Goal: Task Accomplishment & Management: Use online tool/utility

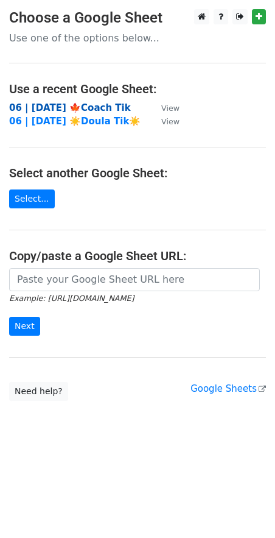
click at [80, 107] on strong "06 | [DATE] 🍁Coach Tik" at bounding box center [70, 107] width 122 height 11
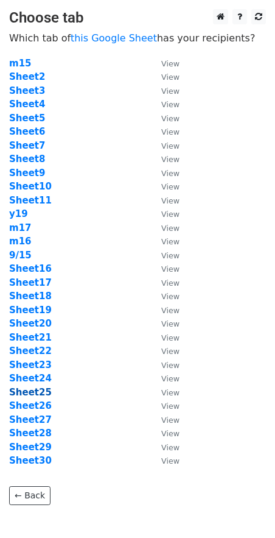
click at [40, 394] on strong "Sheet25" at bounding box center [30, 392] width 43 height 11
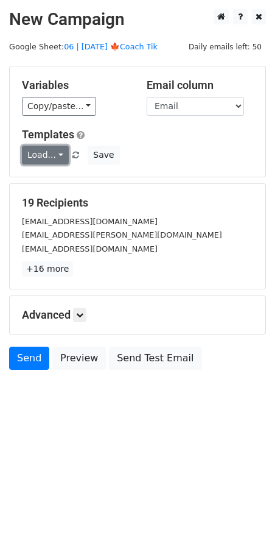
click at [54, 155] on link "Load..." at bounding box center [45, 155] width 47 height 19
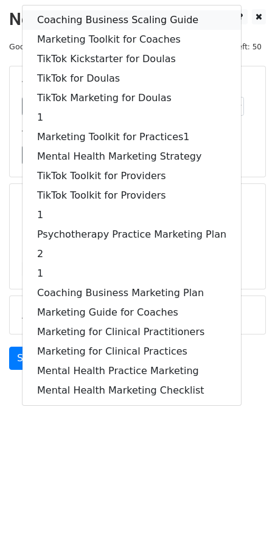
click at [80, 24] on link "Coaching Business Scaling Guide" at bounding box center [132, 19] width 219 height 19
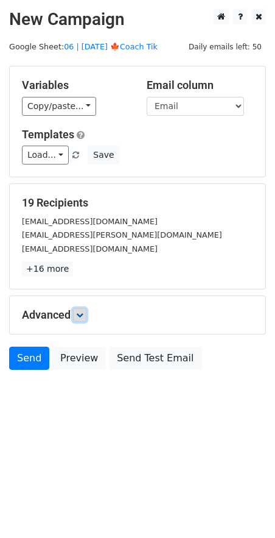
click at [84, 320] on link at bounding box center [79, 314] width 13 height 13
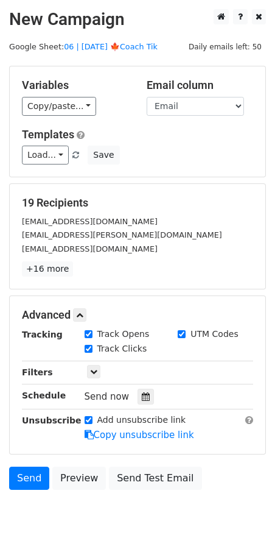
click at [145, 390] on div at bounding box center [146, 396] width 16 height 16
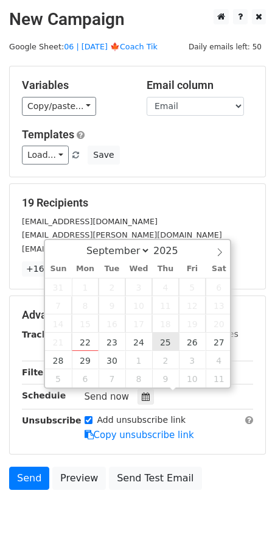
type input "2025-09-25 12:00"
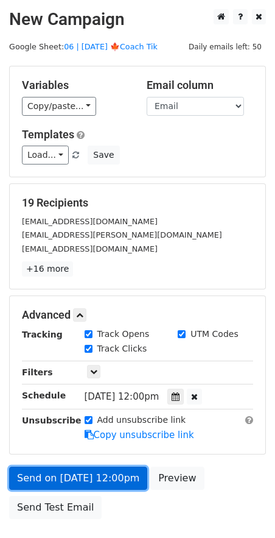
click at [100, 479] on link "Send on Sep 25 at 12:00pm" at bounding box center [78, 477] width 138 height 23
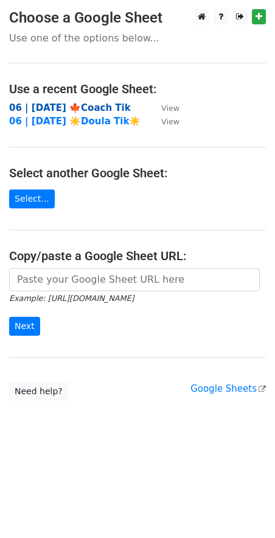
click at [81, 107] on strong "06 | [DATE] 🍁Coach Tik" at bounding box center [70, 107] width 122 height 11
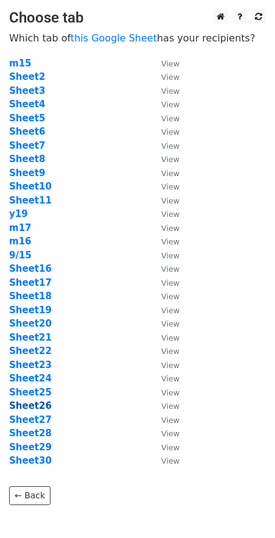
click at [39, 406] on strong "Sheet26" at bounding box center [30, 405] width 43 height 11
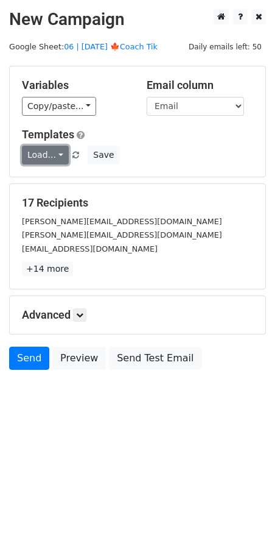
click at [52, 157] on link "Load..." at bounding box center [45, 155] width 47 height 19
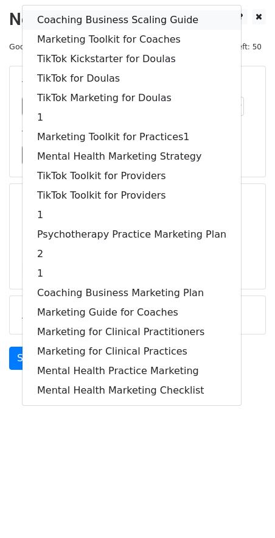
click at [100, 21] on link "Coaching Business Scaling Guide" at bounding box center [132, 19] width 219 height 19
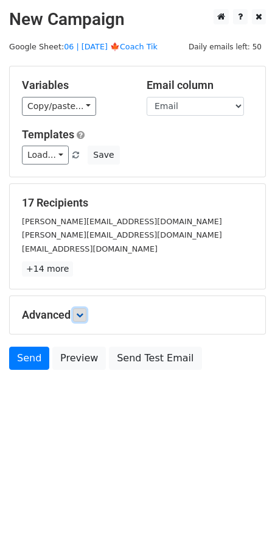
click at [85, 308] on link at bounding box center [79, 314] width 13 height 13
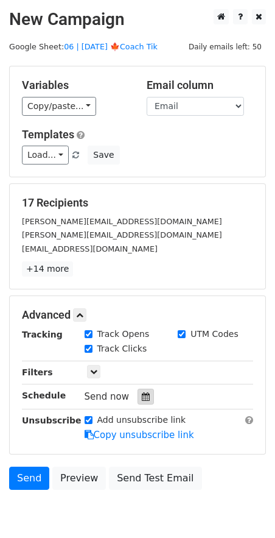
click at [144, 390] on div at bounding box center [146, 396] width 16 height 16
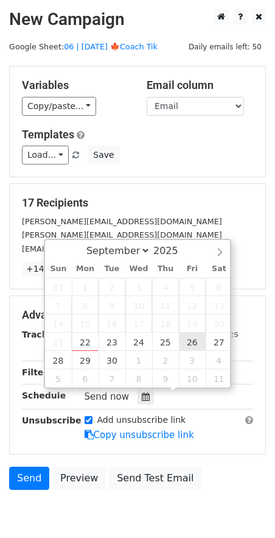
type input "2025-09-26 12:00"
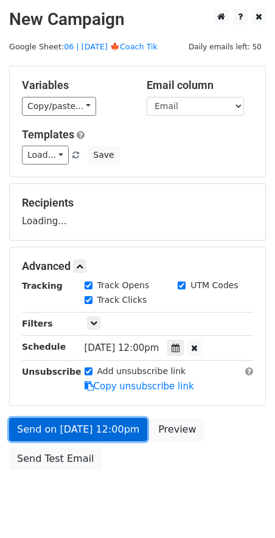
click at [120, 422] on link "Send on Sep 26 at 12:00pm" at bounding box center [78, 429] width 138 height 23
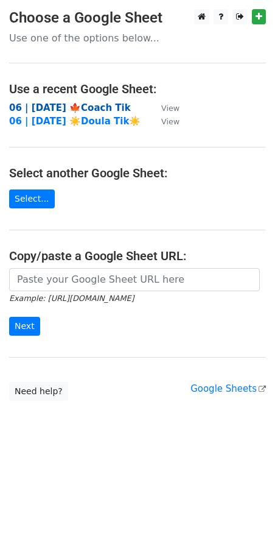
click at [98, 106] on strong "06 | [DATE] 🍁Coach Tik" at bounding box center [70, 107] width 122 height 11
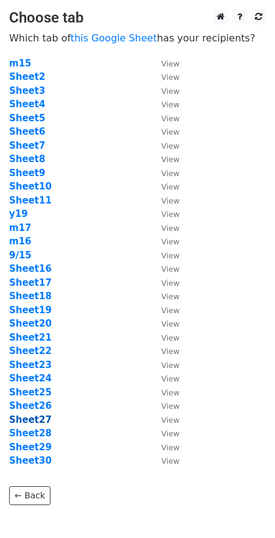
click at [38, 420] on strong "Sheet27" at bounding box center [30, 419] width 43 height 11
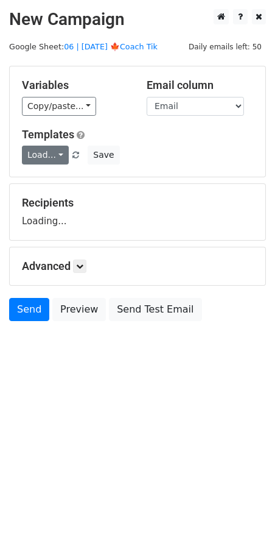
click at [44, 149] on link "Load..." at bounding box center [45, 155] width 47 height 19
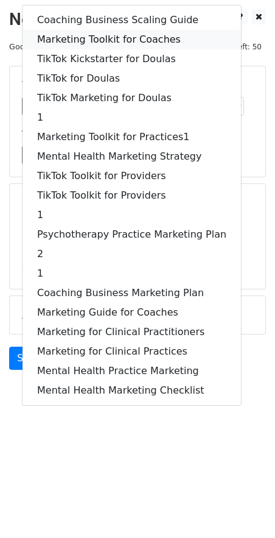
click at [105, 44] on link "Marketing Toolkit for Coaches" at bounding box center [132, 39] width 219 height 19
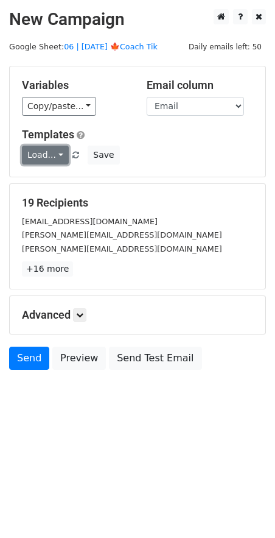
click at [46, 160] on link "Load..." at bounding box center [45, 155] width 47 height 19
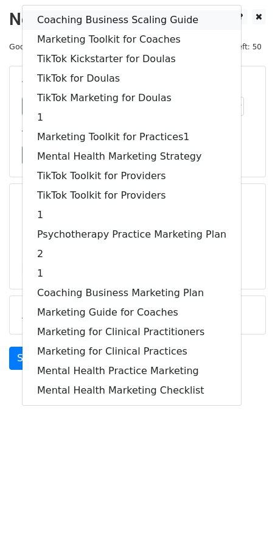
click at [100, 19] on link "Coaching Business Scaling Guide" at bounding box center [132, 19] width 219 height 19
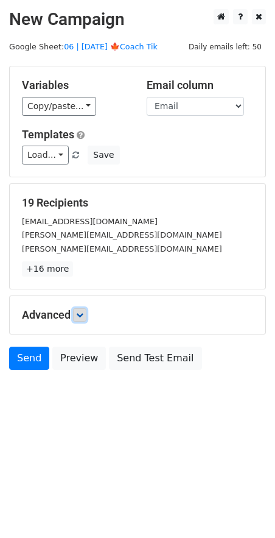
click at [85, 308] on link at bounding box center [79, 314] width 13 height 13
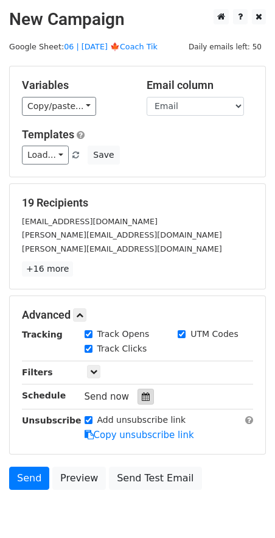
click at [142, 394] on icon at bounding box center [146, 396] width 8 height 9
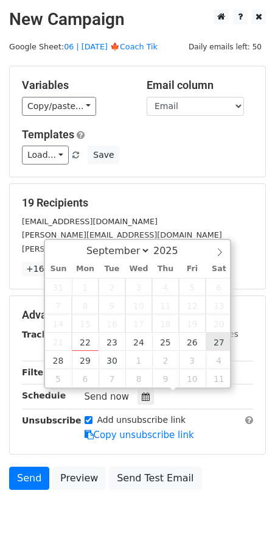
type input "[DATE] 12:00"
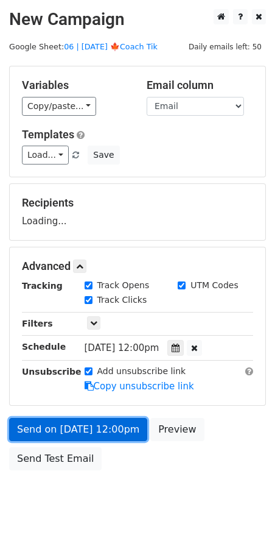
click at [103, 422] on link "Send on [DATE] 12:00pm" at bounding box center [78, 429] width 138 height 23
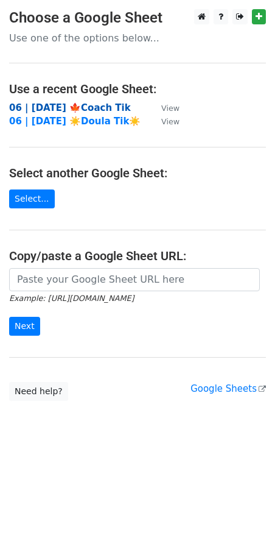
click at [89, 110] on strong "06 | [DATE] 🍁Coach Tik" at bounding box center [70, 107] width 122 height 11
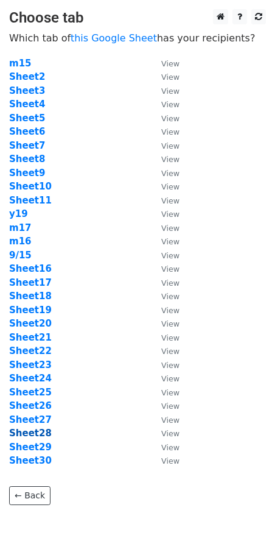
click at [28, 433] on strong "Sheet28" at bounding box center [30, 432] width 43 height 11
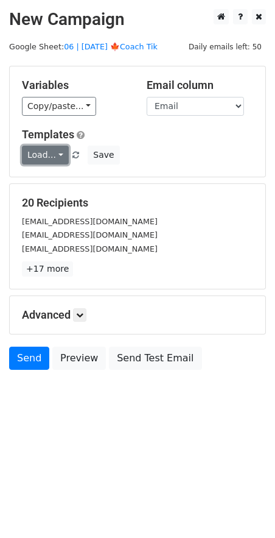
click at [41, 160] on link "Load..." at bounding box center [45, 155] width 47 height 19
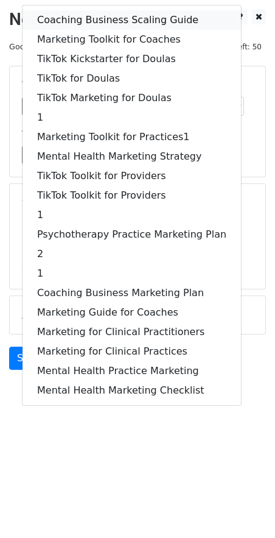
click at [82, 24] on link "Coaching Business Scaling Guide" at bounding box center [132, 19] width 219 height 19
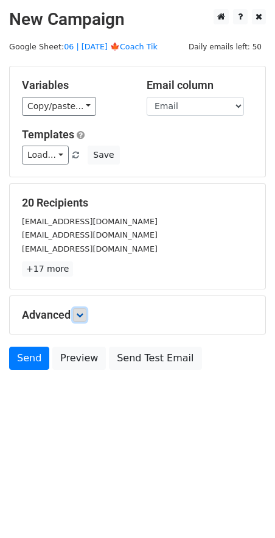
click at [82, 315] on icon at bounding box center [79, 314] width 7 height 7
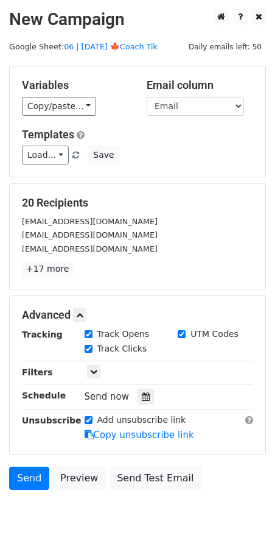
click at [135, 388] on div "Send now" at bounding box center [156, 396] width 143 height 16
click at [142, 395] on icon at bounding box center [146, 396] width 8 height 9
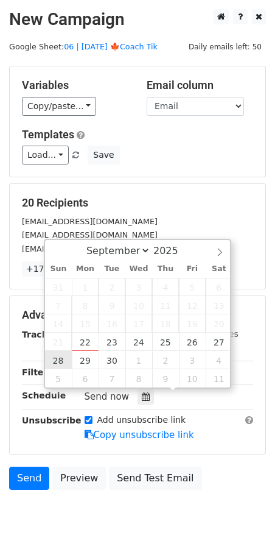
type input "2025-09-28 12:00"
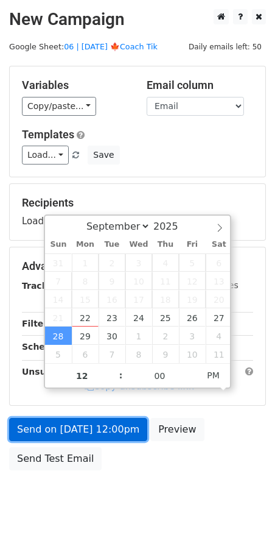
click at [67, 420] on link "Send on Sep 28 at 12:00pm" at bounding box center [78, 429] width 138 height 23
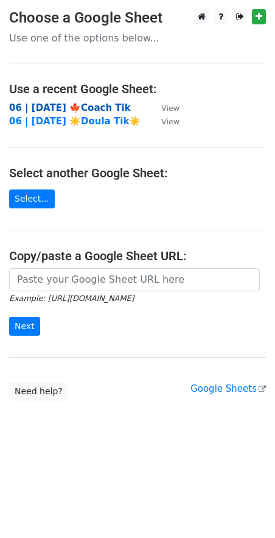
click at [86, 102] on strong "06 | [DATE] 🍁Coach Tik" at bounding box center [70, 107] width 122 height 11
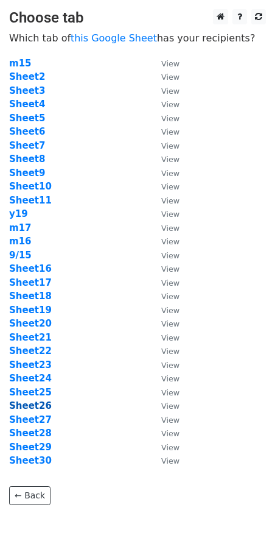
drag, startPoint x: 78, startPoint y: 361, endPoint x: 39, endPoint y: 407, distance: 60.5
click at [74, 365] on tbody "m15 View Sheet2 View Sheet3 View Sheet4 View Sheet5 View Sheet6 View Sheet7 Vie…" at bounding box center [94, 262] width 170 height 411
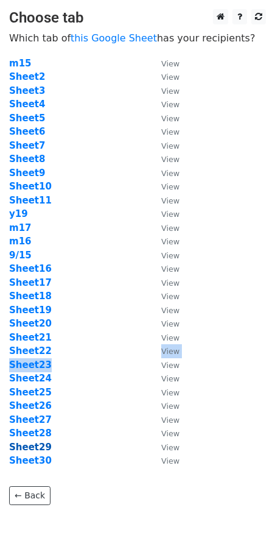
click at [32, 451] on strong "Sheet29" at bounding box center [30, 446] width 43 height 11
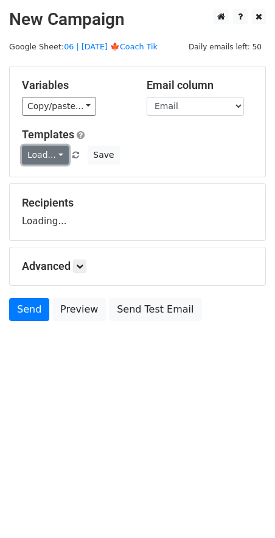
click at [52, 157] on link "Load..." at bounding box center [45, 155] width 47 height 19
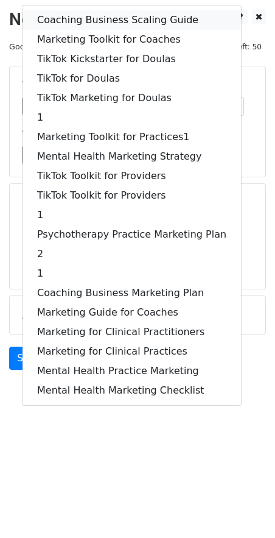
click at [91, 16] on link "Coaching Business Scaling Guide" at bounding box center [132, 19] width 219 height 19
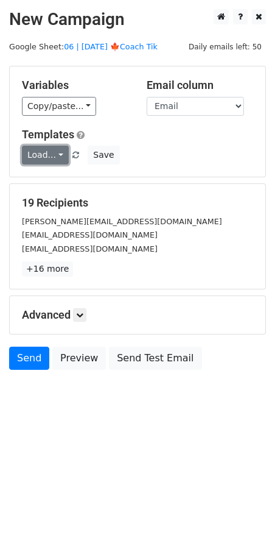
click at [52, 153] on link "Load..." at bounding box center [45, 155] width 47 height 19
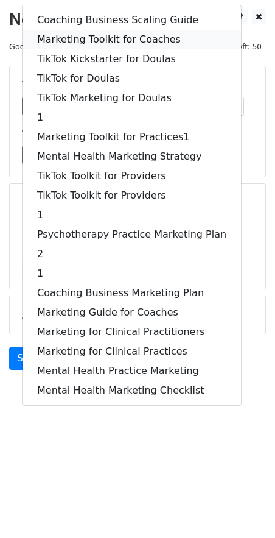
click at [97, 37] on link "Marketing Toolkit for Coaches" at bounding box center [132, 39] width 219 height 19
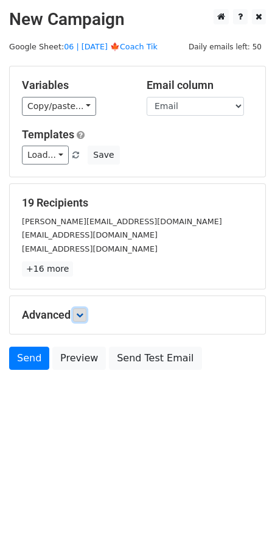
click at [86, 309] on link at bounding box center [79, 314] width 13 height 13
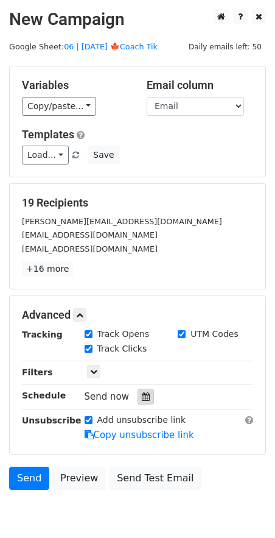
click at [142, 395] on icon at bounding box center [146, 396] width 8 height 9
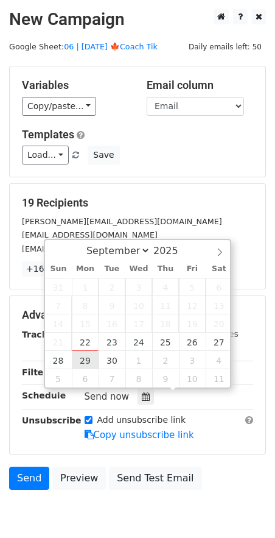
type input "[DATE] 12:00"
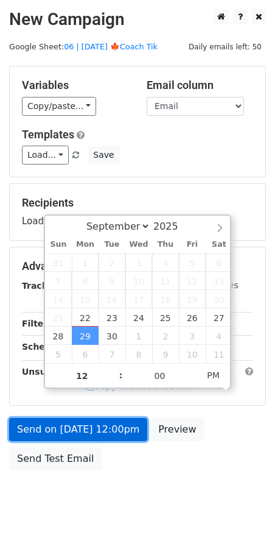
click at [83, 429] on link "Send on [DATE] 12:00pm" at bounding box center [78, 429] width 138 height 23
